Goal: Task Accomplishment & Management: Manage account settings

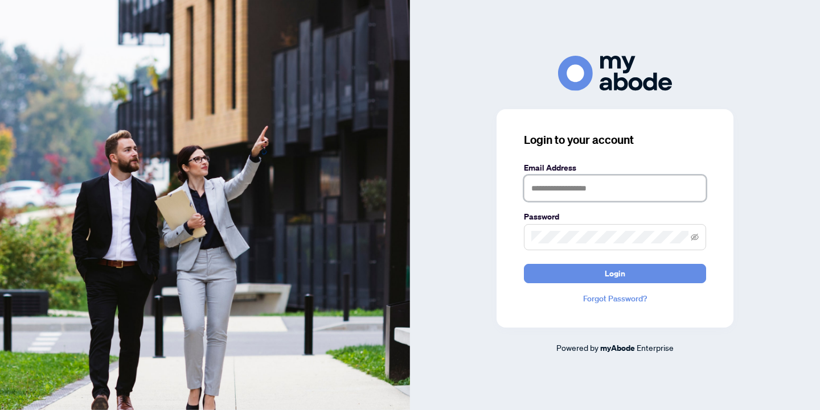
type input "**********"
click at [694, 238] on icon "eye-invisible" at bounding box center [695, 238] width 2 height 2
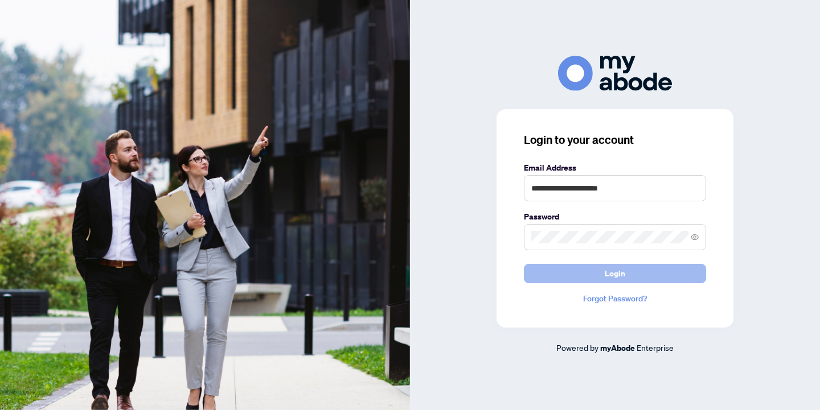
click at [664, 274] on button "Login" at bounding box center [615, 273] width 182 height 19
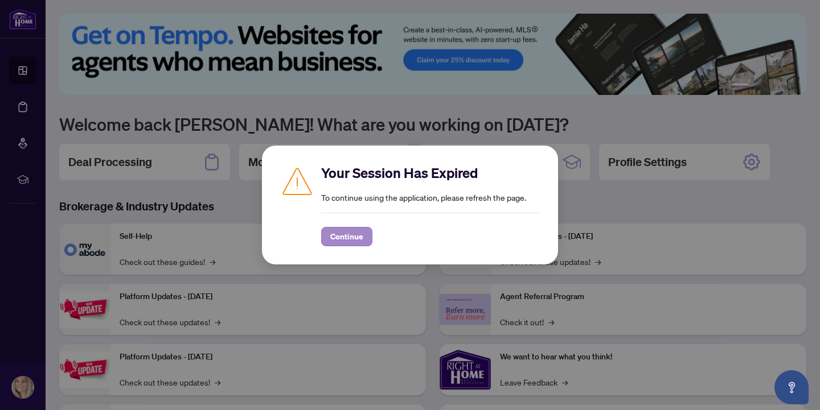
click at [362, 241] on span "Continue" at bounding box center [346, 237] width 33 height 18
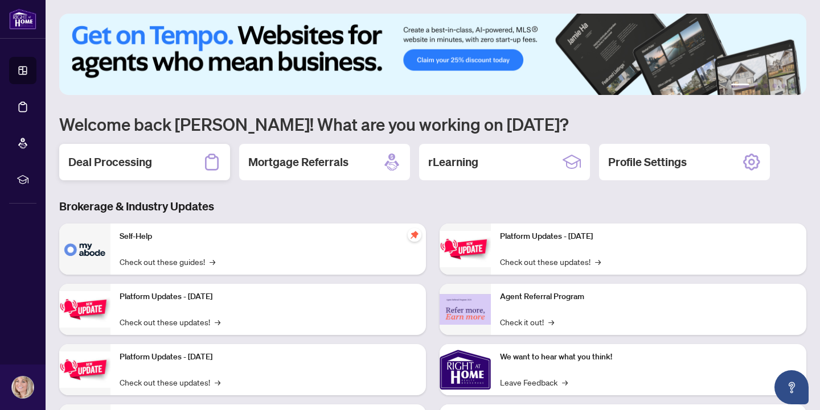
click at [105, 167] on h2 "Deal Processing" at bounding box center [110, 162] width 84 height 16
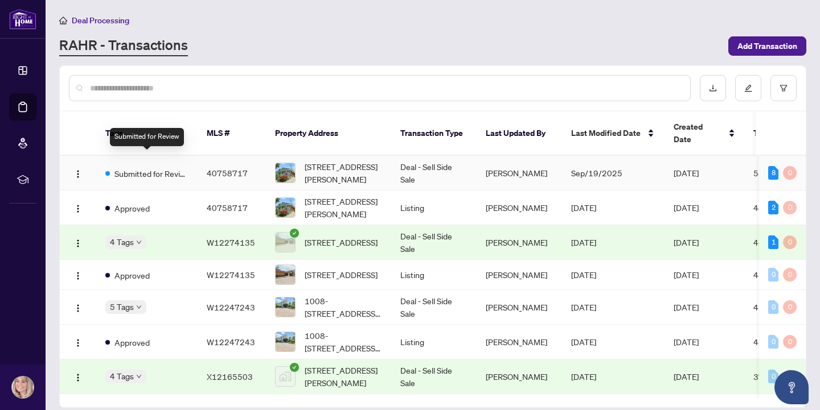
click at [137, 167] on span "Submitted for Review" at bounding box center [151, 173] width 74 height 13
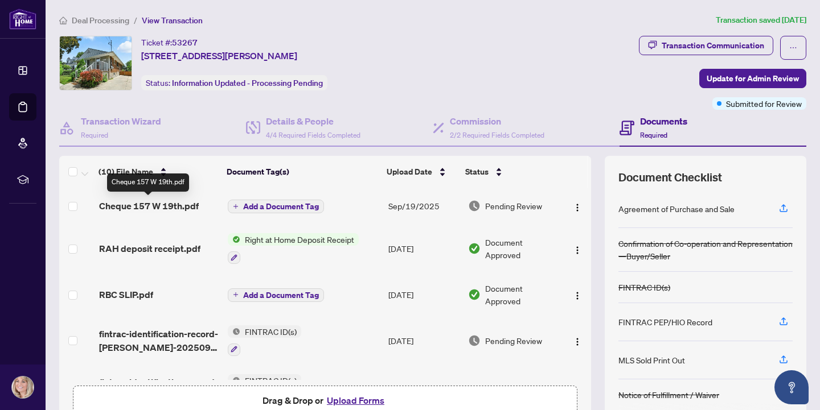
click at [161, 204] on span "Cheque 157 W 19th.pdf" at bounding box center [149, 206] width 100 height 14
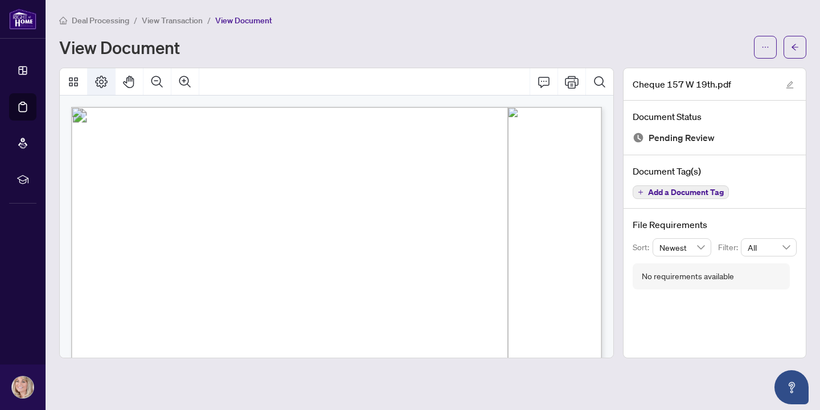
click at [98, 81] on icon "Page Layout" at bounding box center [101, 82] width 14 height 14
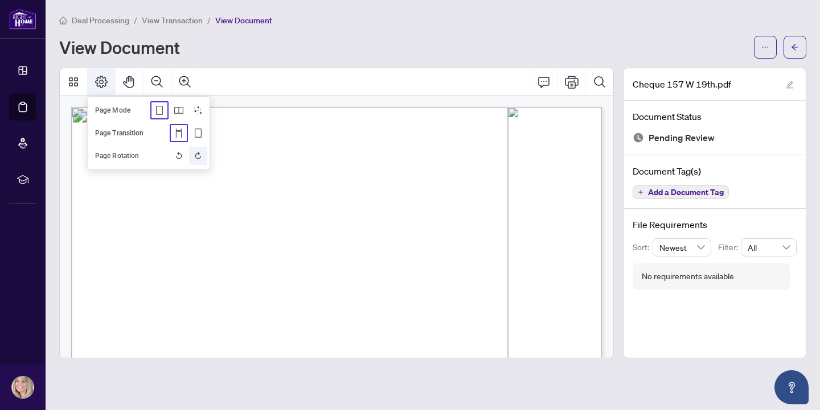
click at [198, 155] on icon "Rotate Right" at bounding box center [198, 155] width 9 height 9
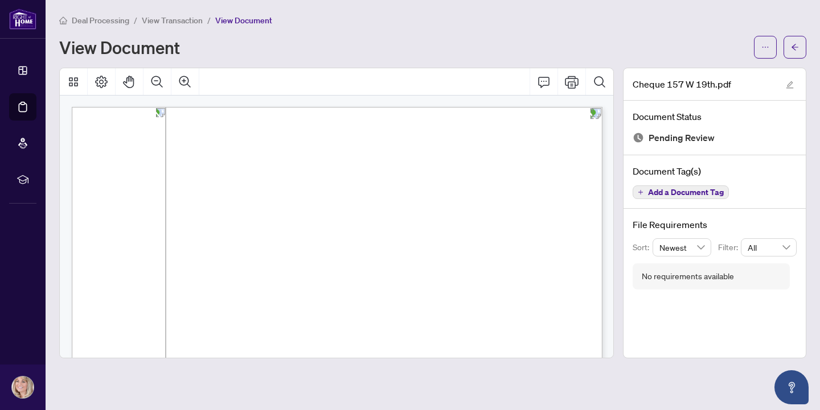
click at [310, 126] on div "Page 1" at bounding box center [290, 348] width 624 height 482
click at [168, 20] on span "View Transaction" at bounding box center [172, 20] width 61 height 10
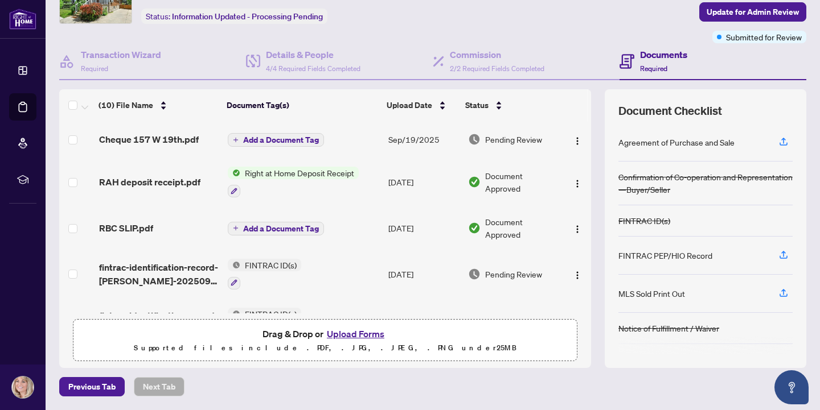
scroll to position [66, 0]
click at [348, 335] on button "Upload Forms" at bounding box center [355, 334] width 64 height 15
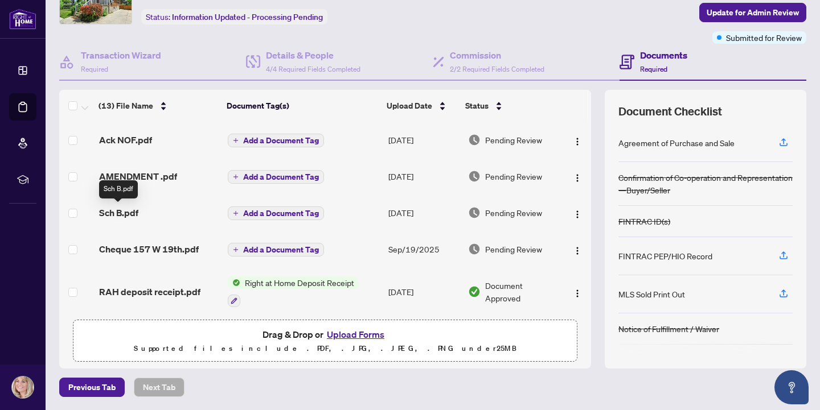
click at [117, 215] on span "Sch B.pdf" at bounding box center [118, 213] width 39 height 14
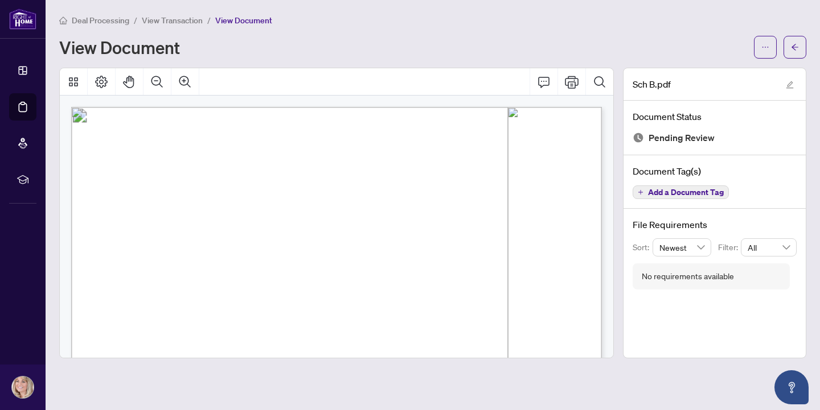
click at [195, 175] on span "for use in the Province of Ontario" at bounding box center [167, 177] width 120 height 6
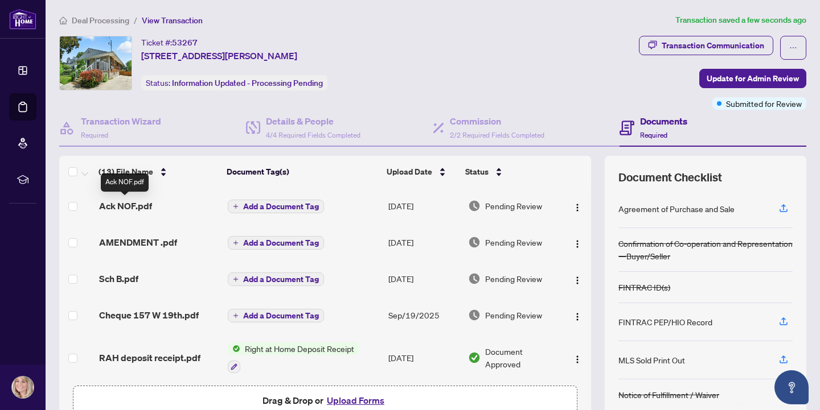
click at [123, 204] on span "Ack NOF.pdf" at bounding box center [125, 206] width 53 height 14
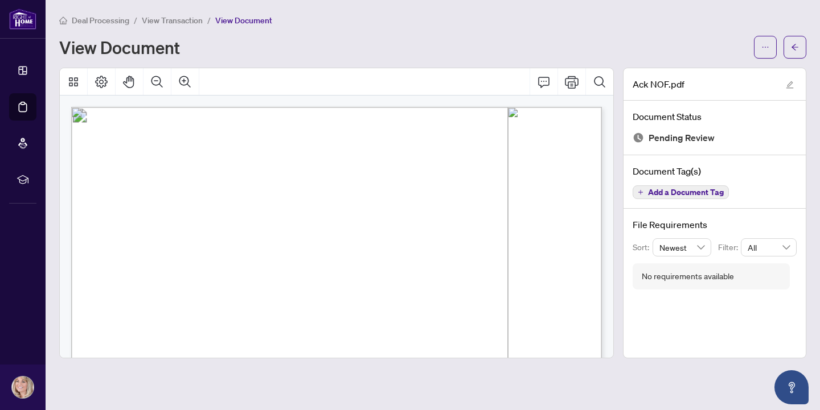
click at [165, 21] on span "View Transaction" at bounding box center [172, 20] width 61 height 10
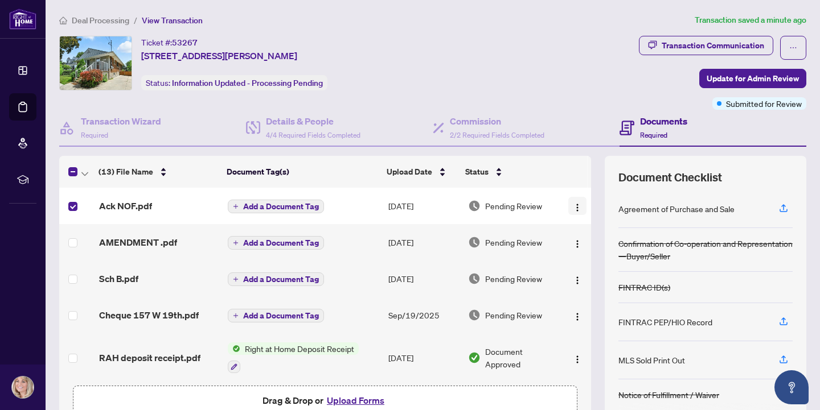
click at [574, 205] on img "button" at bounding box center [577, 207] width 9 height 9
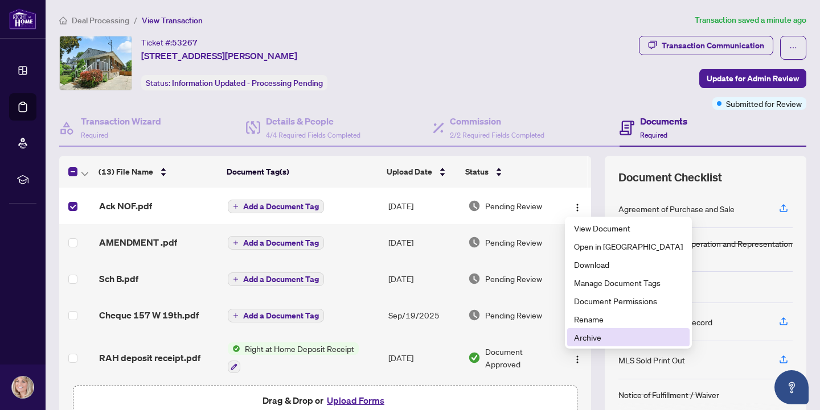
click at [589, 337] on span "Archive" at bounding box center [628, 337] width 109 height 13
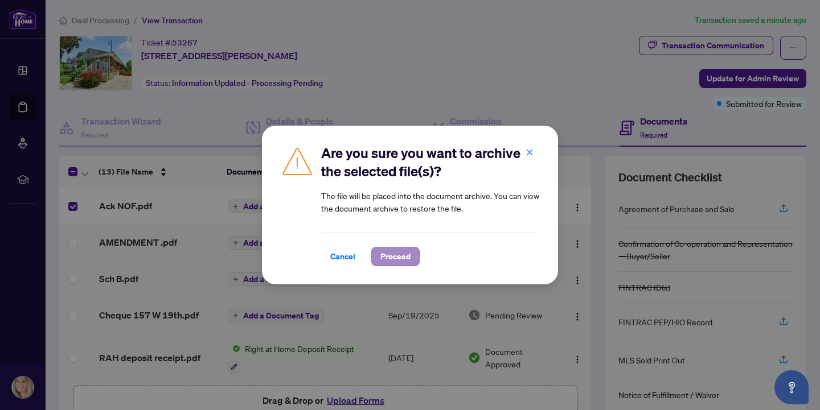
click at [401, 261] on span "Proceed" at bounding box center [395, 257] width 30 height 18
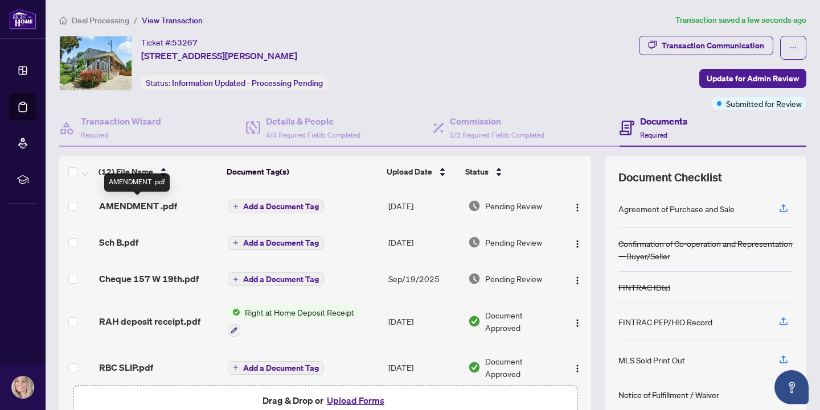
click at [126, 206] on span "AMENDMENT .pdf" at bounding box center [138, 206] width 78 height 14
click at [131, 67] on img at bounding box center [96, 63] width 72 height 54
click at [349, 401] on button "Upload Forms" at bounding box center [355, 400] width 64 height 15
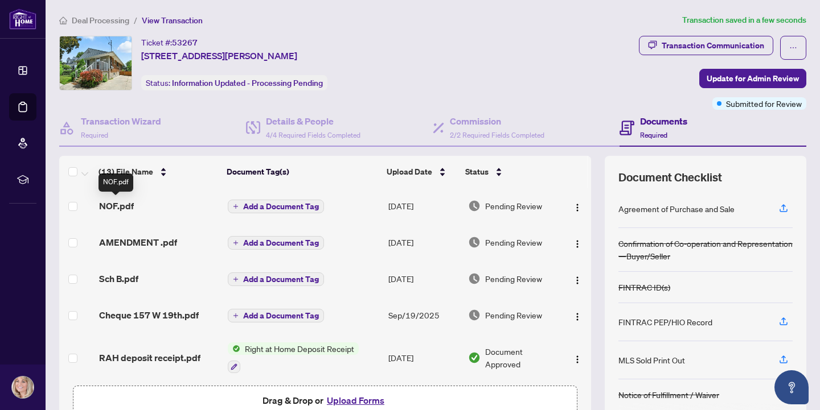
click at [105, 205] on span "NOF.pdf" at bounding box center [116, 206] width 35 height 14
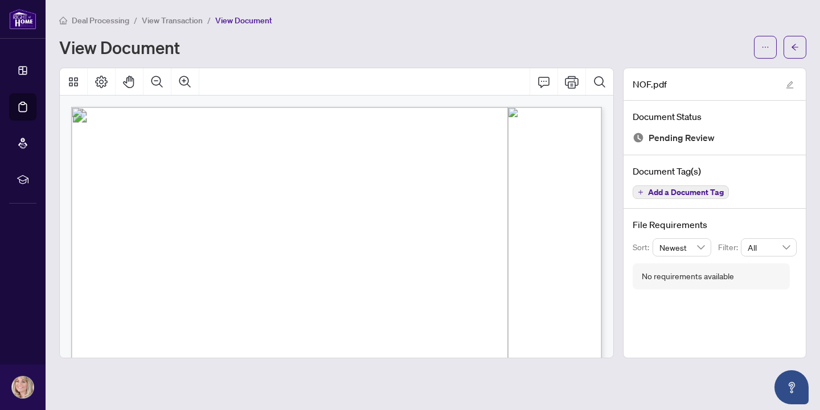
click at [187, 20] on span "View Transaction" at bounding box center [172, 20] width 61 height 10
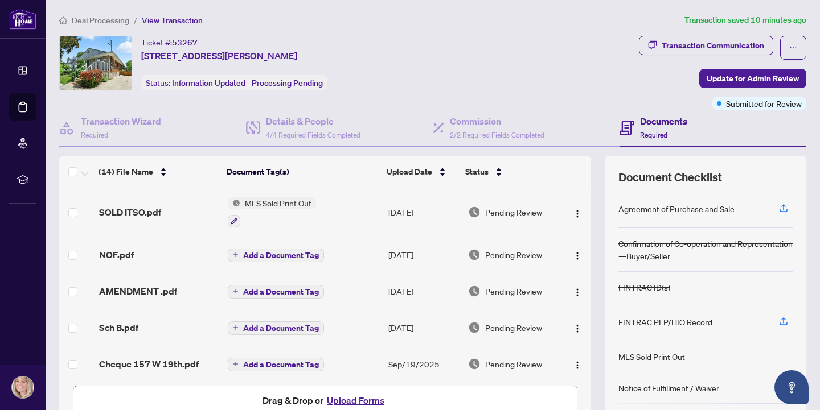
click at [356, 405] on button "Upload Forms" at bounding box center [355, 400] width 64 height 15
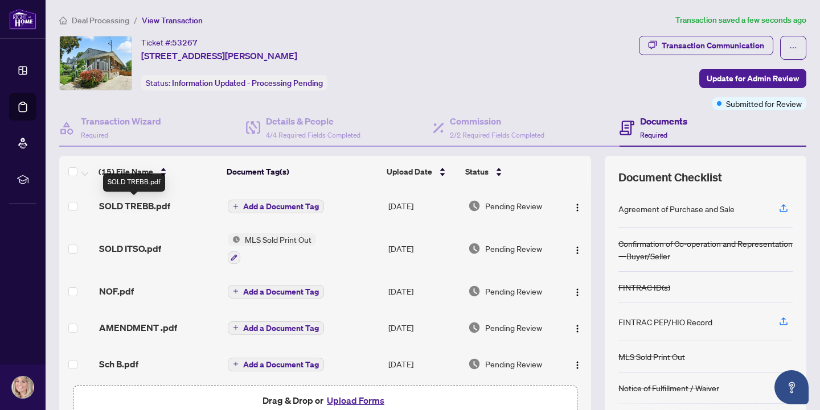
click at [122, 205] on span "SOLD TREBB.pdf" at bounding box center [134, 206] width 71 height 14
click at [131, 249] on span "SOLD ITSO.pdf" at bounding box center [130, 249] width 62 height 14
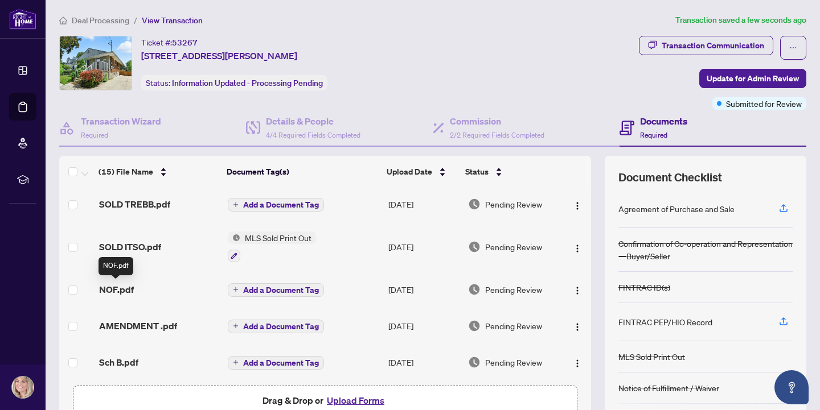
click at [116, 290] on span "NOF.pdf" at bounding box center [116, 290] width 35 height 14
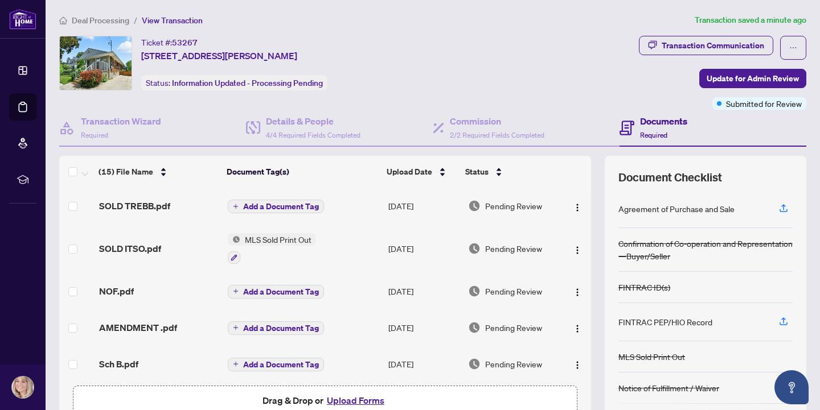
click at [148, 260] on td "SOLD ITSO.pdf" at bounding box center [158, 248] width 129 height 49
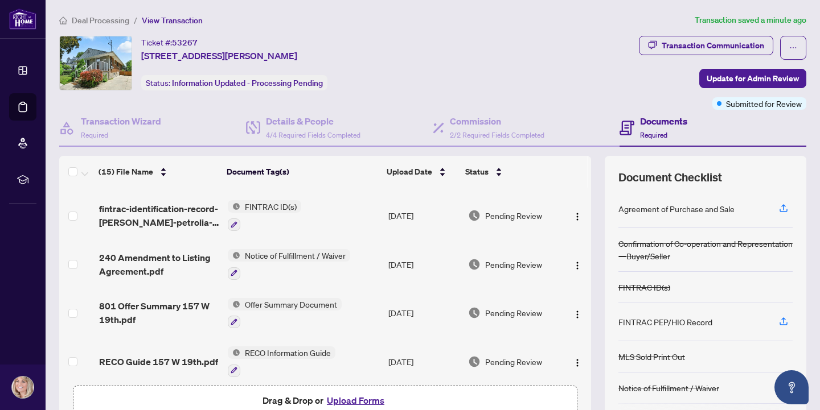
scroll to position [370, 0]
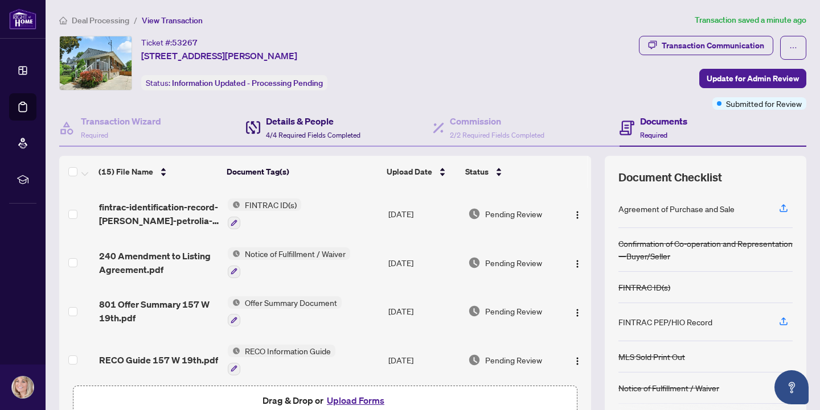
click at [281, 122] on h4 "Details & People" at bounding box center [313, 121] width 94 height 14
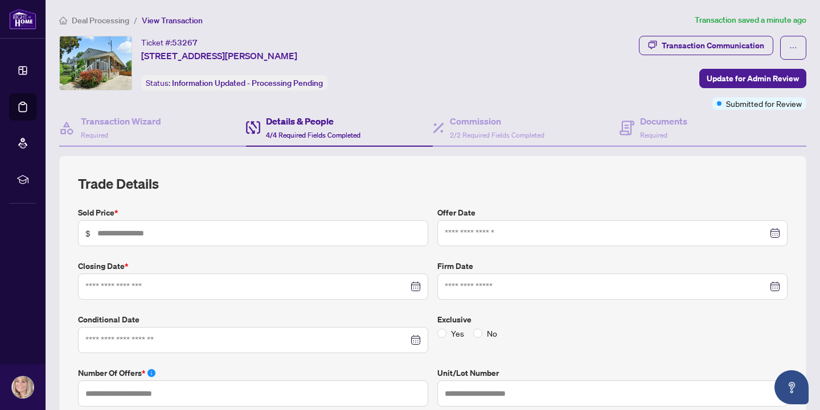
type input "*******"
type input "*"
type input "**********"
click at [649, 120] on h4 "Documents" at bounding box center [663, 121] width 47 height 14
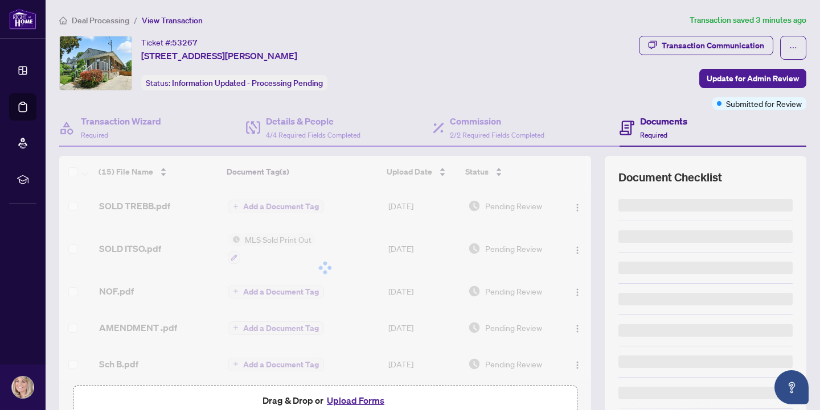
click at [649, 120] on h4 "Documents" at bounding box center [663, 121] width 47 height 14
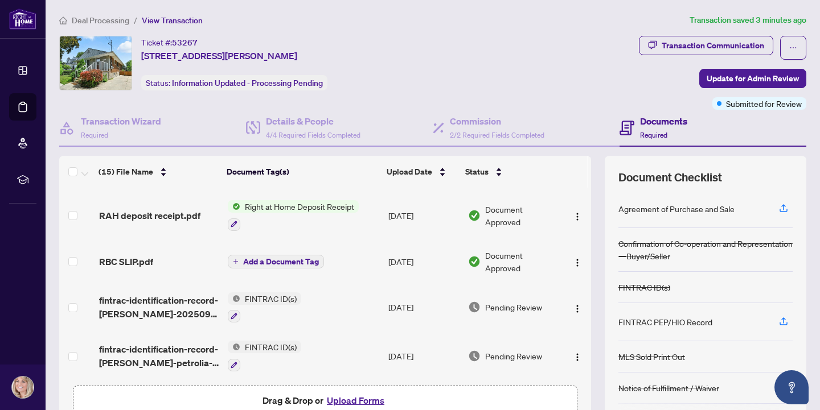
scroll to position [227, 0]
click at [137, 217] on span "RAH deposit receipt.pdf" at bounding box center [149, 216] width 101 height 14
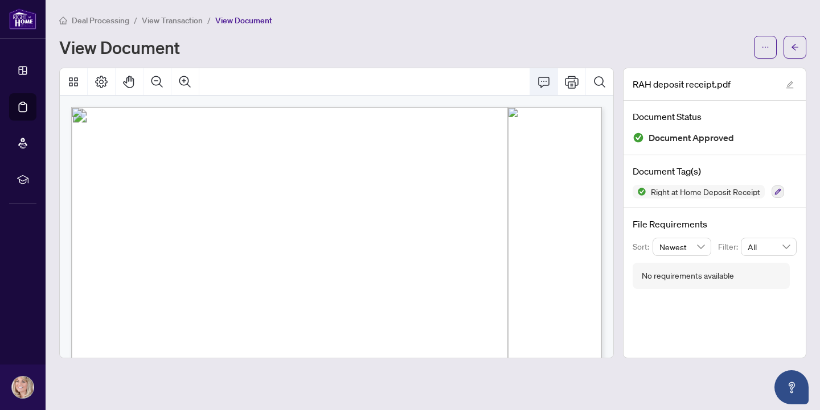
click at [545, 80] on icon "Comment" at bounding box center [544, 82] width 14 height 14
click at [762, 46] on icon "ellipsis" at bounding box center [765, 47] width 8 height 8
click at [714, 75] on span "Download" at bounding box center [724, 71] width 87 height 13
click at [179, 25] on li "View Transaction" at bounding box center [172, 20] width 61 height 13
click at [172, 20] on span "View Transaction" at bounding box center [172, 20] width 61 height 10
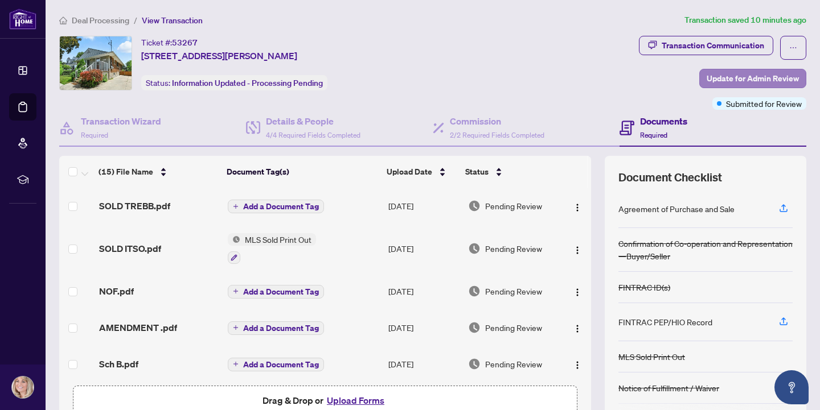
click at [757, 82] on span "Update for Admin Review" at bounding box center [752, 78] width 92 height 18
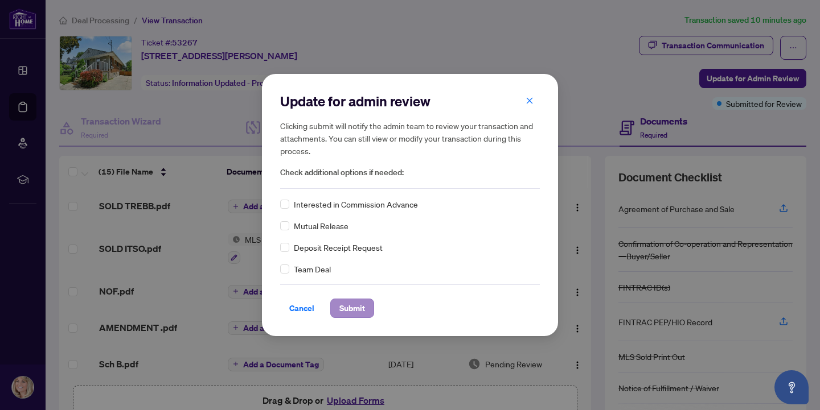
click at [361, 307] on span "Submit" at bounding box center [352, 308] width 26 height 18
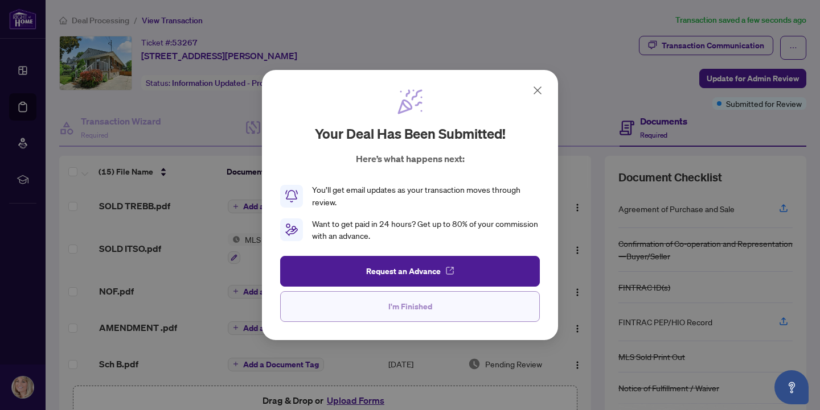
click at [456, 301] on button "I'm Finished" at bounding box center [410, 306] width 260 height 31
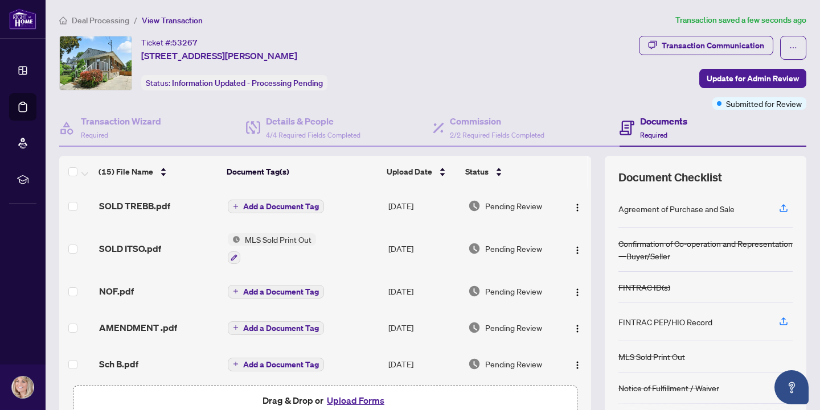
click at [626, 65] on div "Ticket #: 53267 157 West 19th Street, Hamilton, ON L9C 4H9, Canada Status: Info…" at bounding box center [346, 63] width 575 height 55
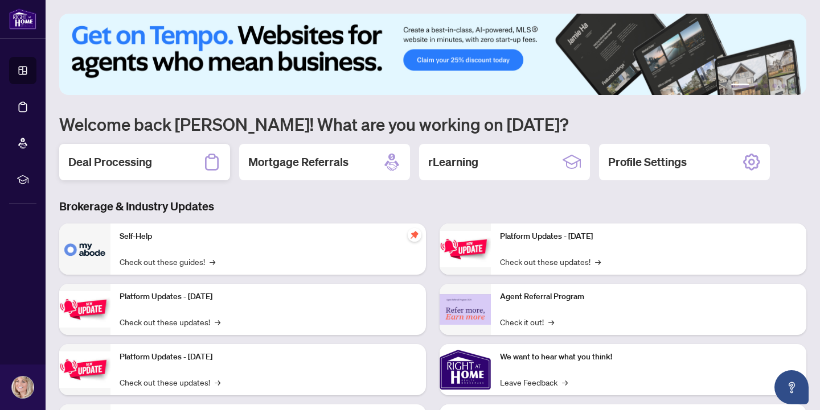
click at [148, 163] on h2 "Deal Processing" at bounding box center [110, 162] width 84 height 16
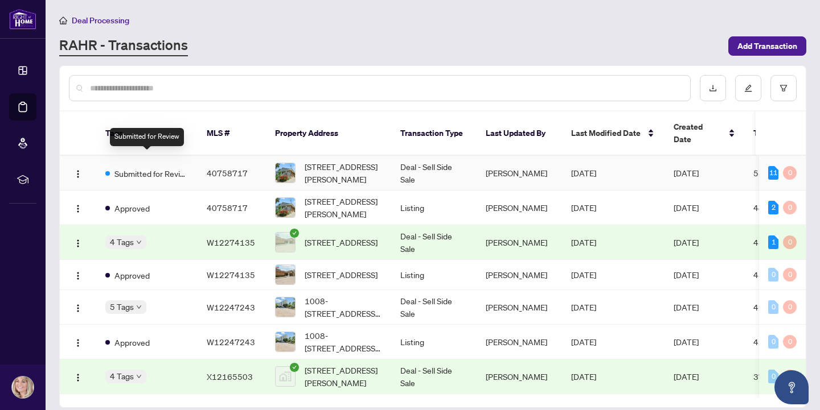
click at [133, 167] on span "Submitted for Review" at bounding box center [151, 173] width 74 height 13
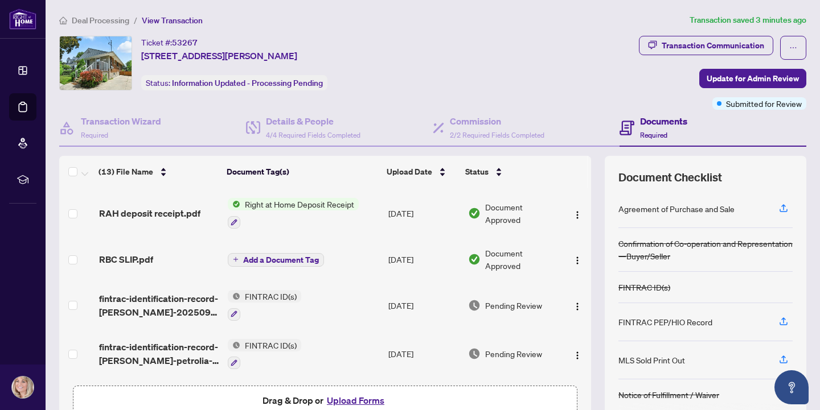
click at [706, 215] on div "Agreement of Purchase and Sale" at bounding box center [705, 209] width 174 height 38
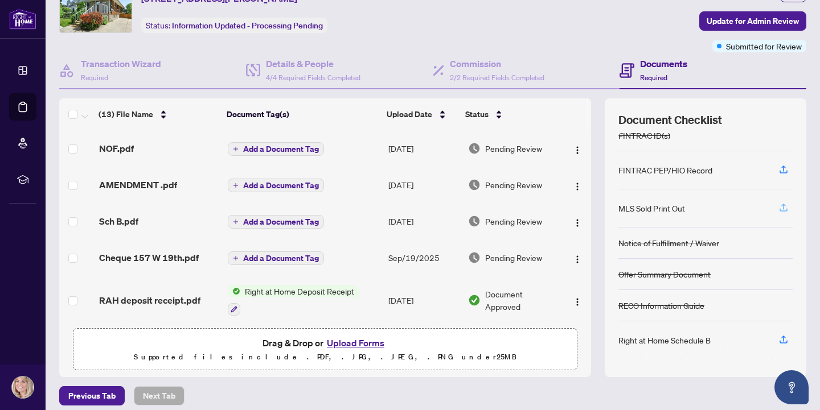
click at [785, 209] on icon "button" at bounding box center [783, 208] width 10 height 10
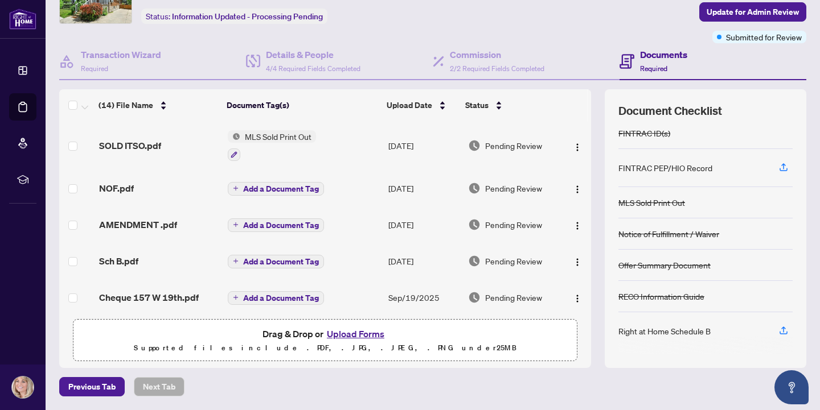
scroll to position [66, 0]
